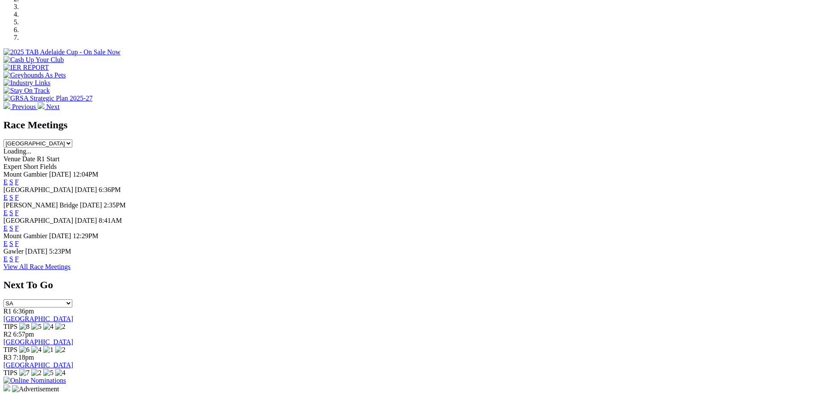
scroll to position [260, 0]
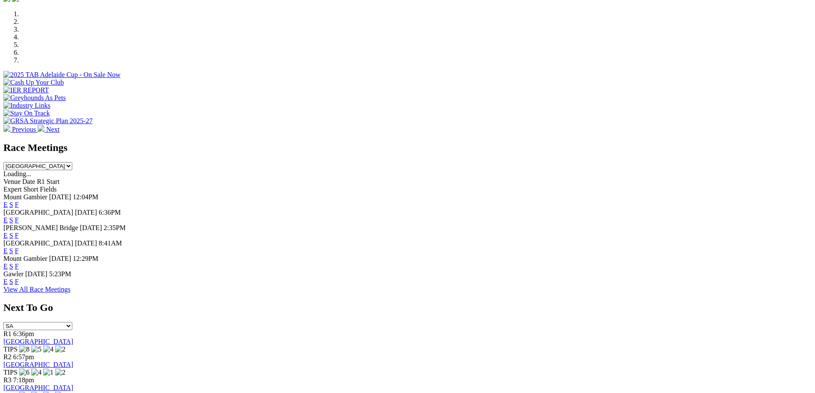
click at [8, 216] on link "E" at bounding box center [5, 219] width 4 height 7
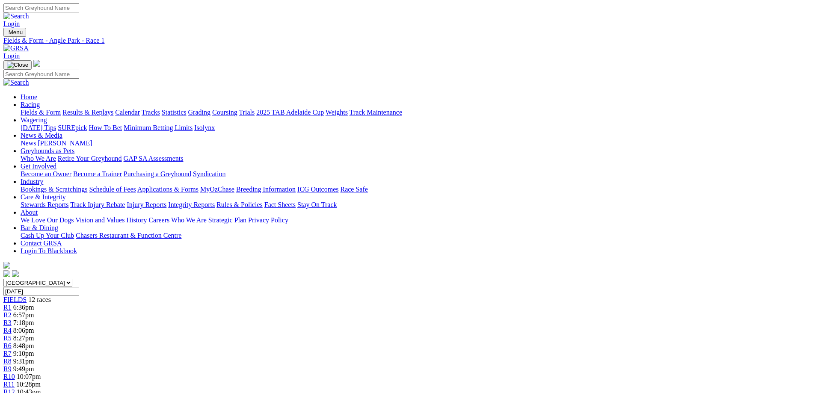
click at [34, 311] on span "6:57pm" at bounding box center [23, 314] width 21 height 7
click at [34, 319] on span "7:18pm" at bounding box center [23, 322] width 21 height 7
click at [34, 327] on span "8:06pm" at bounding box center [23, 330] width 21 height 7
click at [34, 335] on span "8:27pm" at bounding box center [23, 338] width 21 height 7
click at [34, 342] on span "8:48pm" at bounding box center [23, 345] width 21 height 7
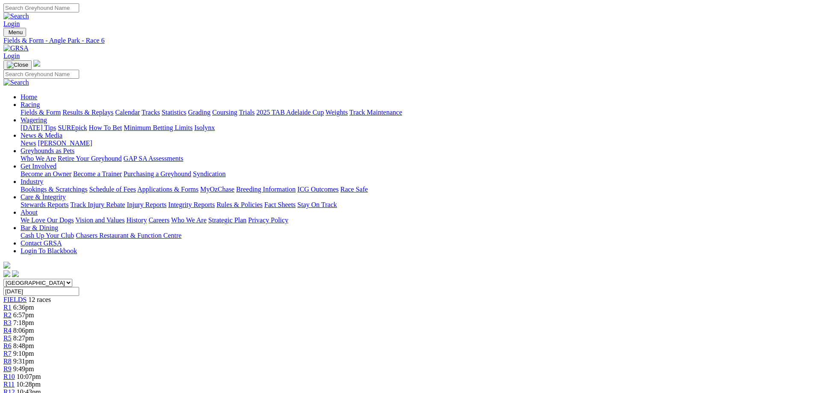
click at [34, 350] on span "9:10pm" at bounding box center [23, 353] width 21 height 7
click at [34, 358] on span "9:31pm" at bounding box center [23, 361] width 21 height 7
click at [34, 365] on span "9:49pm" at bounding box center [23, 368] width 21 height 7
click at [41, 373] on span "10:07pm" at bounding box center [29, 376] width 24 height 7
click at [61, 109] on link "Fields & Form" at bounding box center [41, 112] width 40 height 7
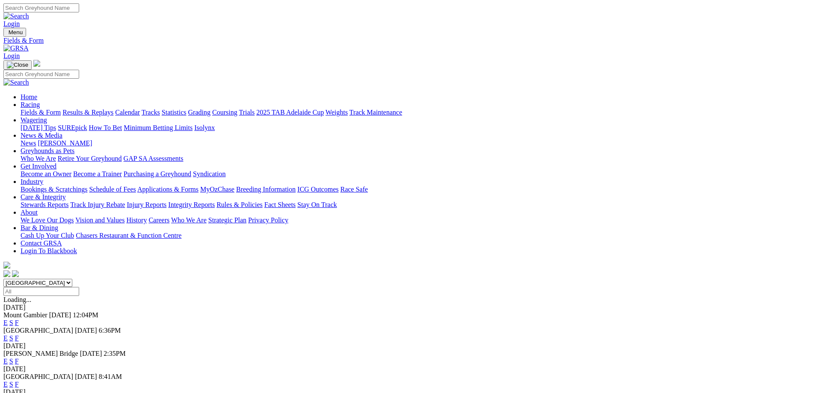
click at [13, 335] on link "S" at bounding box center [11, 338] width 4 height 7
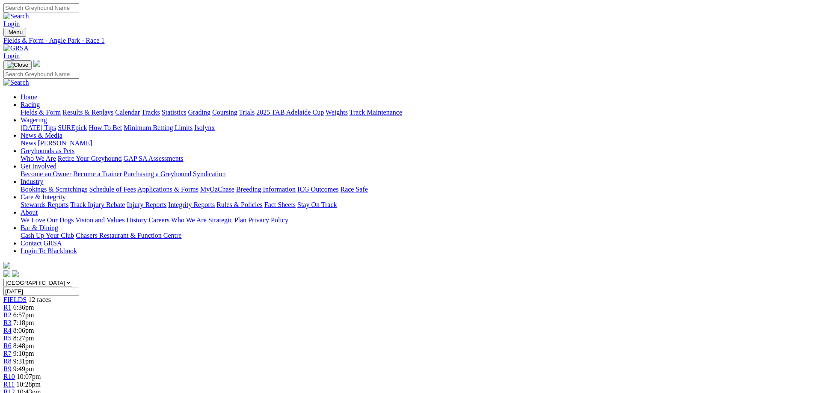
click at [241, 311] on div "R2 6:57pm" at bounding box center [407, 315] width 808 height 8
click at [34, 342] on span "8:48pm" at bounding box center [23, 345] width 21 height 7
click at [34, 350] on span "9:10pm" at bounding box center [23, 353] width 21 height 7
click at [34, 358] on span "9:31pm" at bounding box center [23, 361] width 21 height 7
click at [34, 365] on span "9:49pm" at bounding box center [23, 368] width 21 height 7
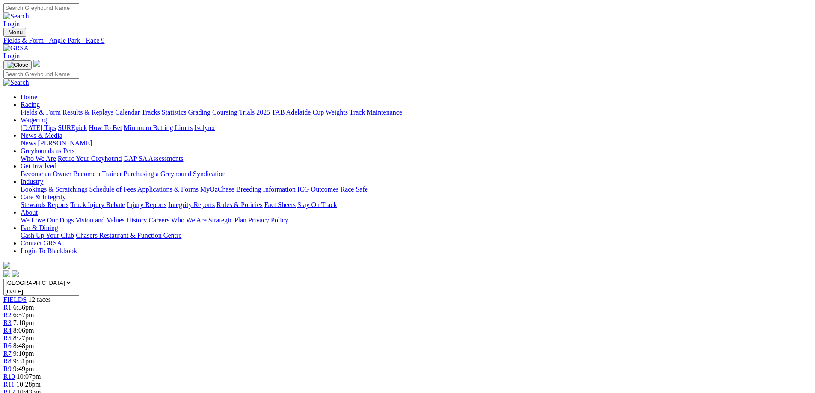
click at [34, 365] on span "9:49pm" at bounding box center [23, 368] width 21 height 7
click at [27, 296] on span "FIELDS" at bounding box center [14, 299] width 23 height 7
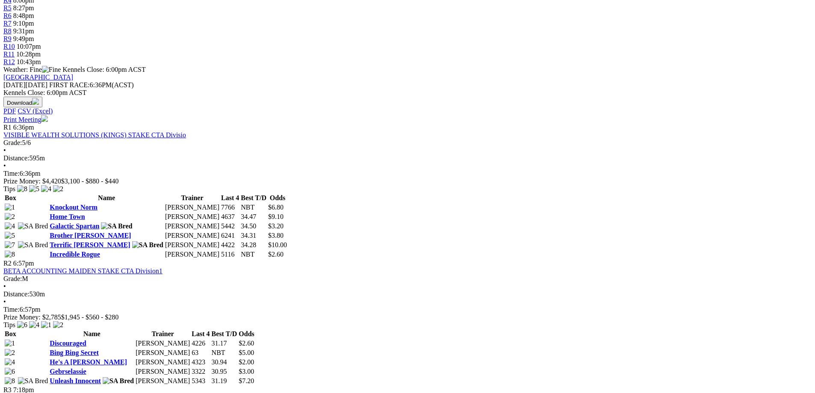
scroll to position [321, 0]
